Goal: Task Accomplishment & Management: Manage account settings

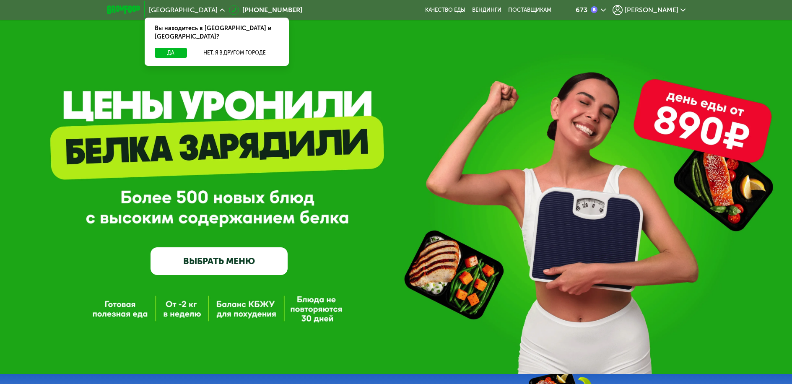
click at [672, 10] on span "[PERSON_NAME]" at bounding box center [651, 10] width 54 height 7
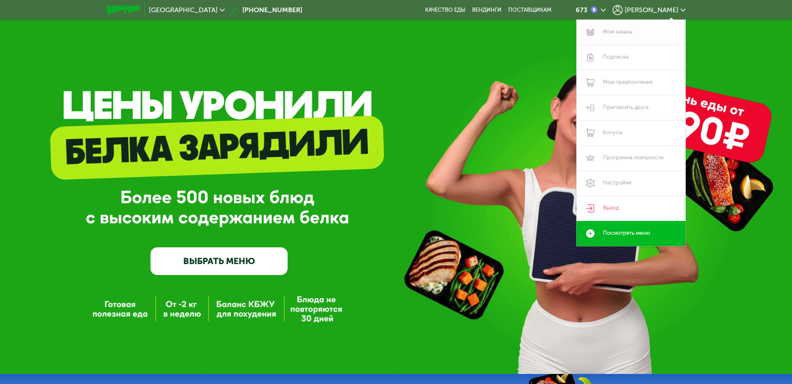
click at [609, 29] on link "Мои заказы" at bounding box center [630, 32] width 109 height 25
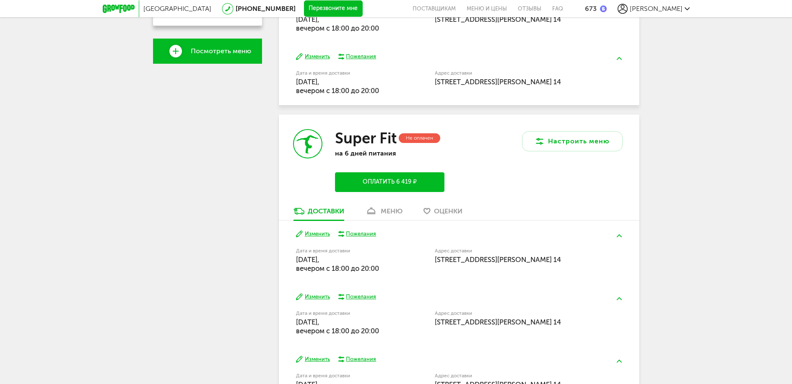
scroll to position [293, 0]
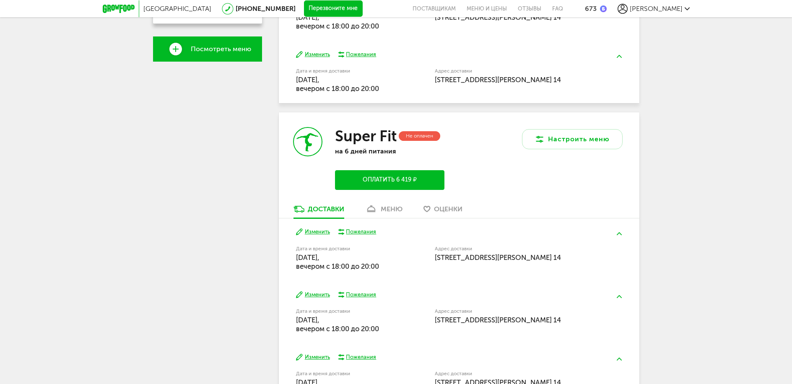
click at [326, 210] on div "Доставки" at bounding box center [326, 209] width 36 height 8
click at [311, 232] on button "Изменить" at bounding box center [313, 232] width 34 height 8
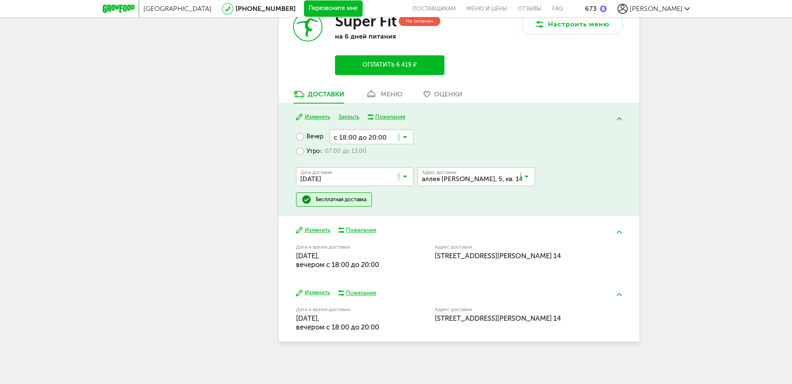
scroll to position [409, 0]
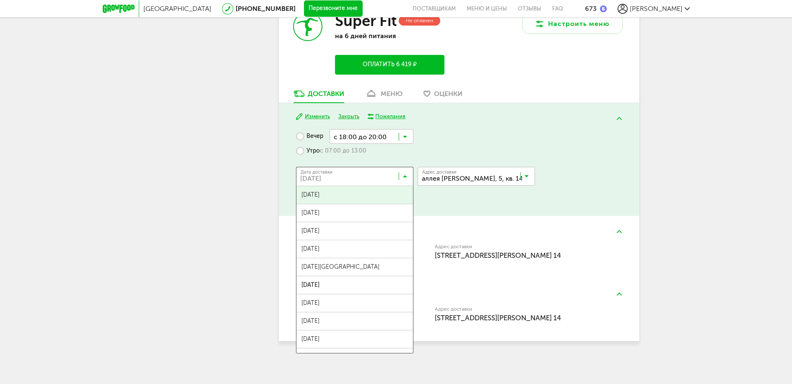
click at [405, 177] on icon at bounding box center [405, 178] width 4 height 8
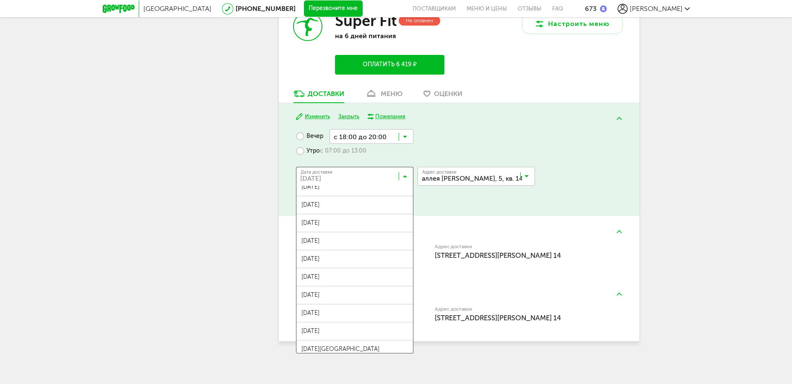
scroll to position [301, 0]
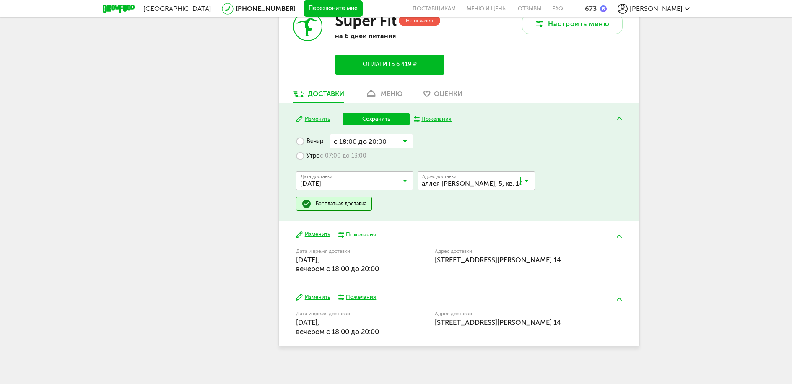
click at [340, 256] on span "14 сентября, воскресенье" at bounding box center [354, 259] width 117 height 18
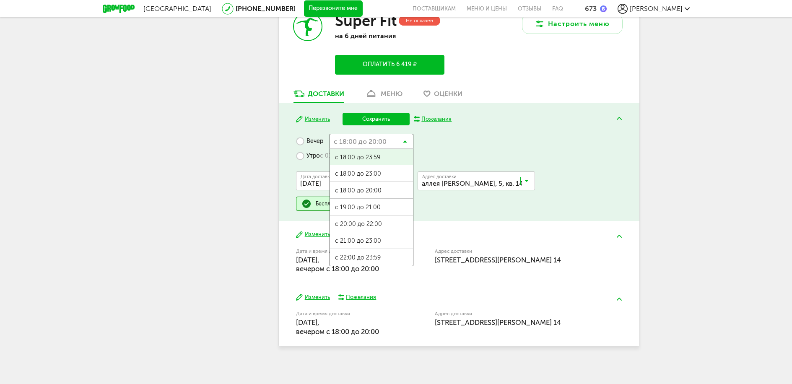
click at [405, 140] on icon at bounding box center [405, 143] width 4 height 8
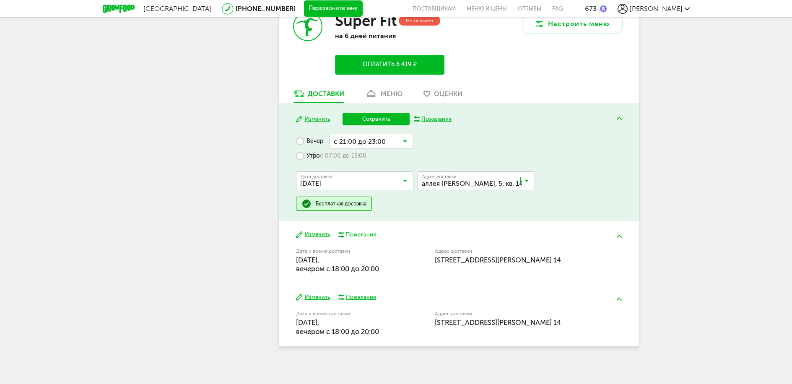
click at [368, 238] on span "с 21:00 до 23:00" at bounding box center [371, 241] width 83 height 18
click at [386, 117] on button "Сохранить" at bounding box center [375, 119] width 67 height 13
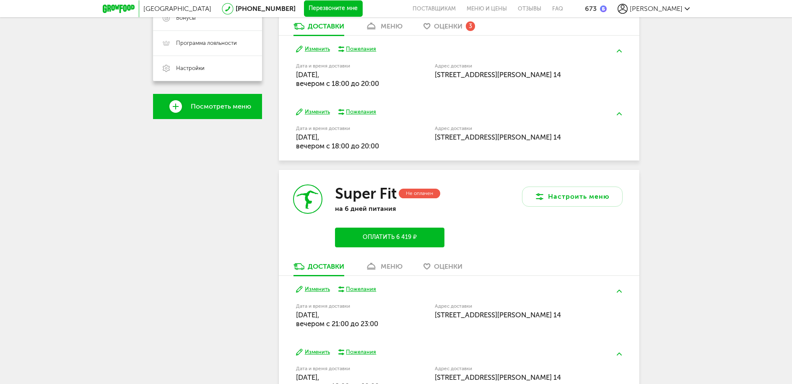
scroll to position [232, 0]
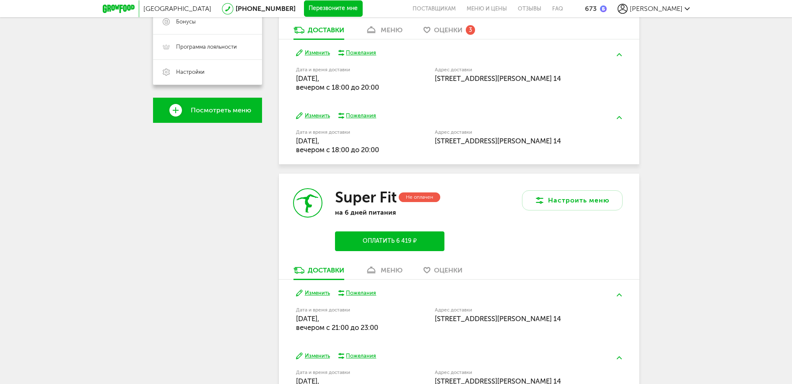
click at [451, 29] on span "Оценки" at bounding box center [448, 30] width 28 height 8
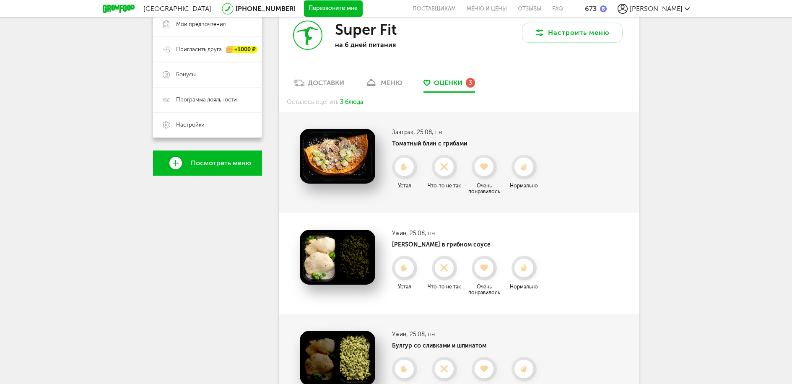
scroll to position [169, 0]
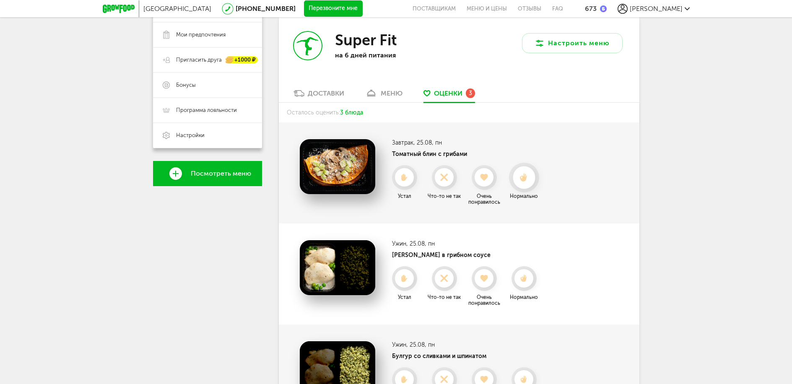
click at [521, 178] on icon at bounding box center [524, 177] width 22 height 9
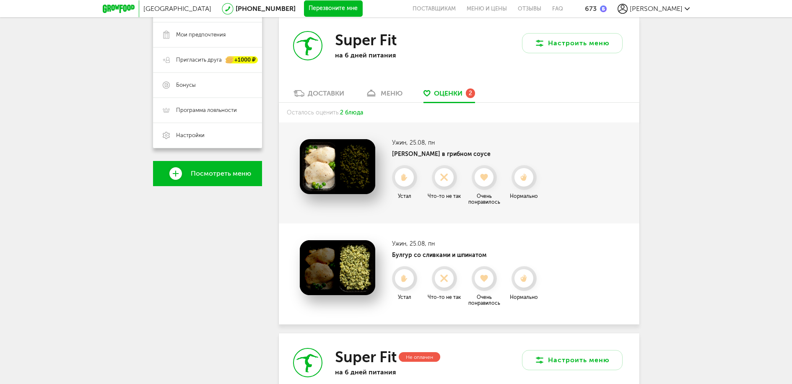
click at [390, 94] on div "меню" at bounding box center [392, 93] width 22 height 8
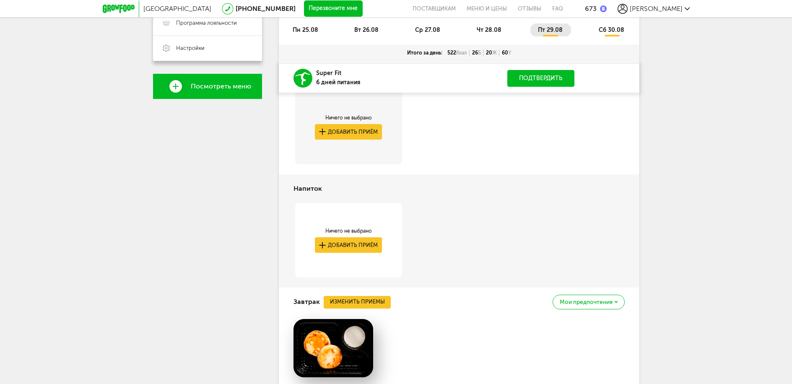
scroll to position [248, 0]
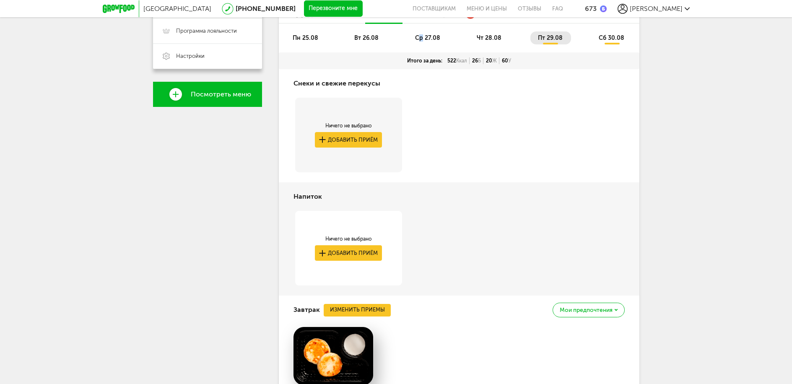
click at [422, 35] on span "ср 27.08" at bounding box center [427, 37] width 25 height 7
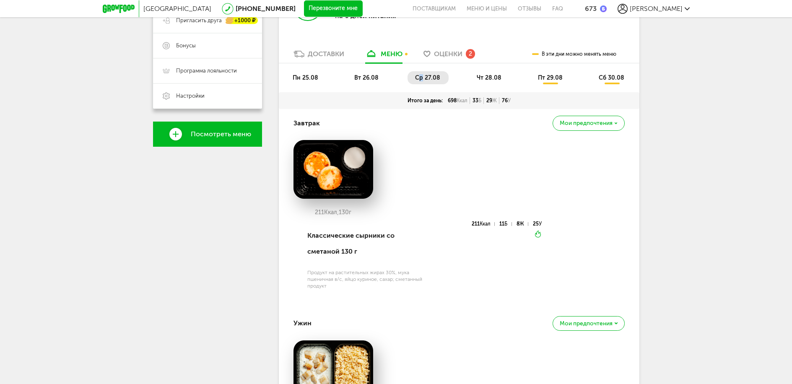
scroll to position [206, 0]
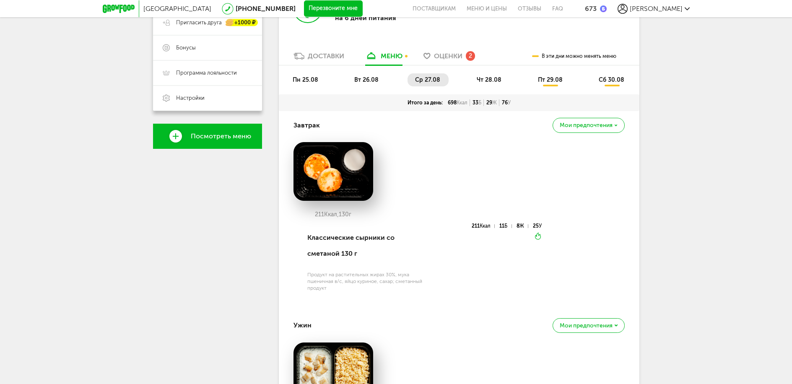
click at [492, 77] on span "чт 28.08" at bounding box center [489, 79] width 25 height 7
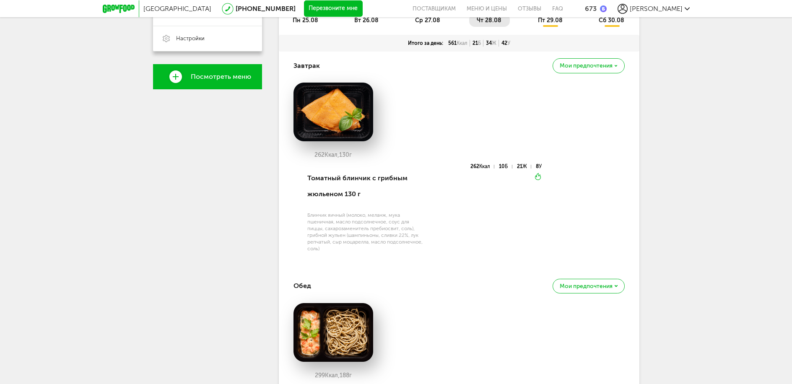
scroll to position [248, 0]
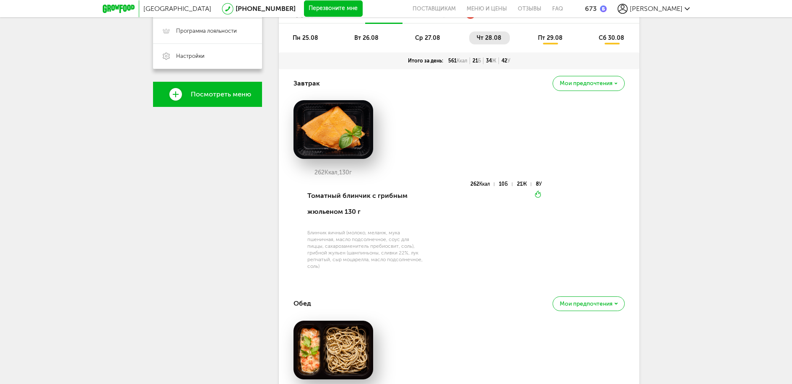
click at [550, 36] on span "пт 29.08" at bounding box center [550, 37] width 25 height 7
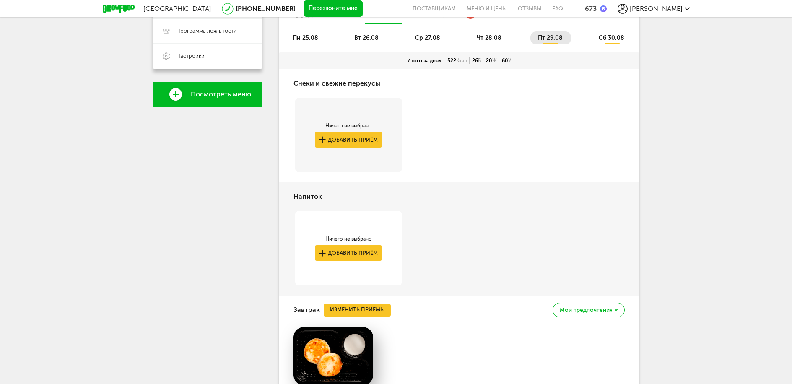
click at [619, 35] on span "сб 30.08" at bounding box center [611, 37] width 26 height 7
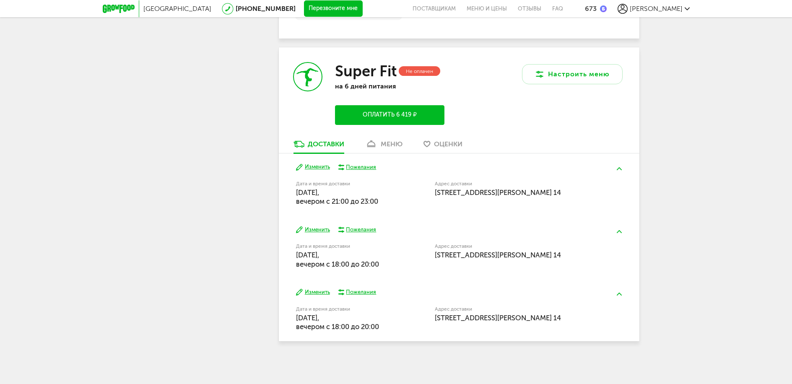
scroll to position [1504, 0]
click at [318, 292] on button "Изменить" at bounding box center [313, 292] width 34 height 8
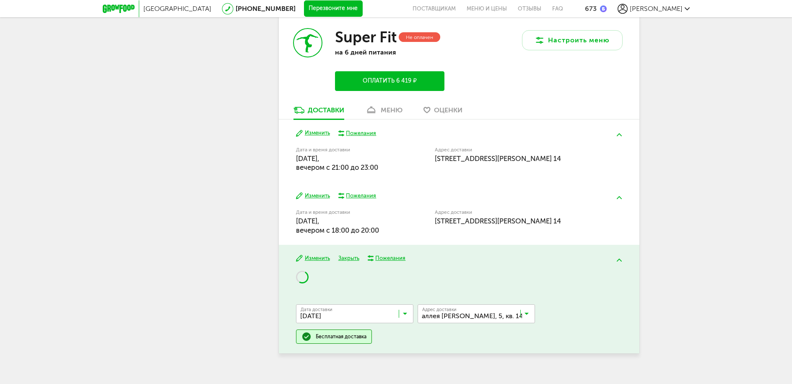
scroll to position [1550, 0]
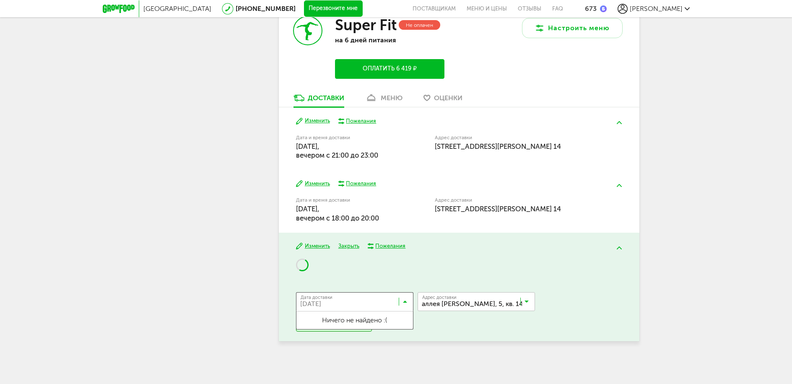
click at [405, 302] on icon at bounding box center [405, 303] width 4 height 8
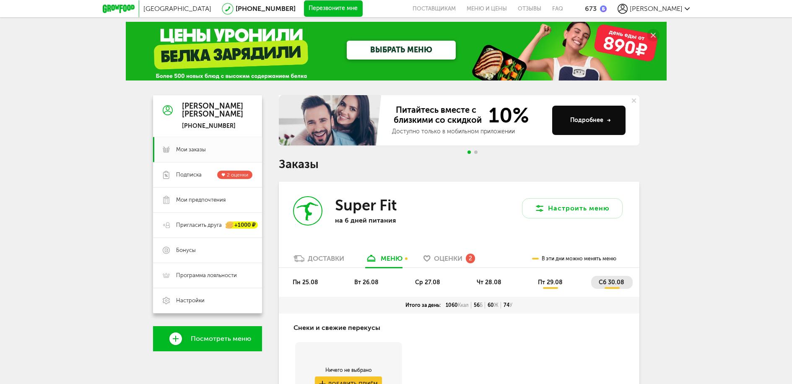
scroll to position [0, 0]
